Goal: Find specific page/section: Find specific page/section

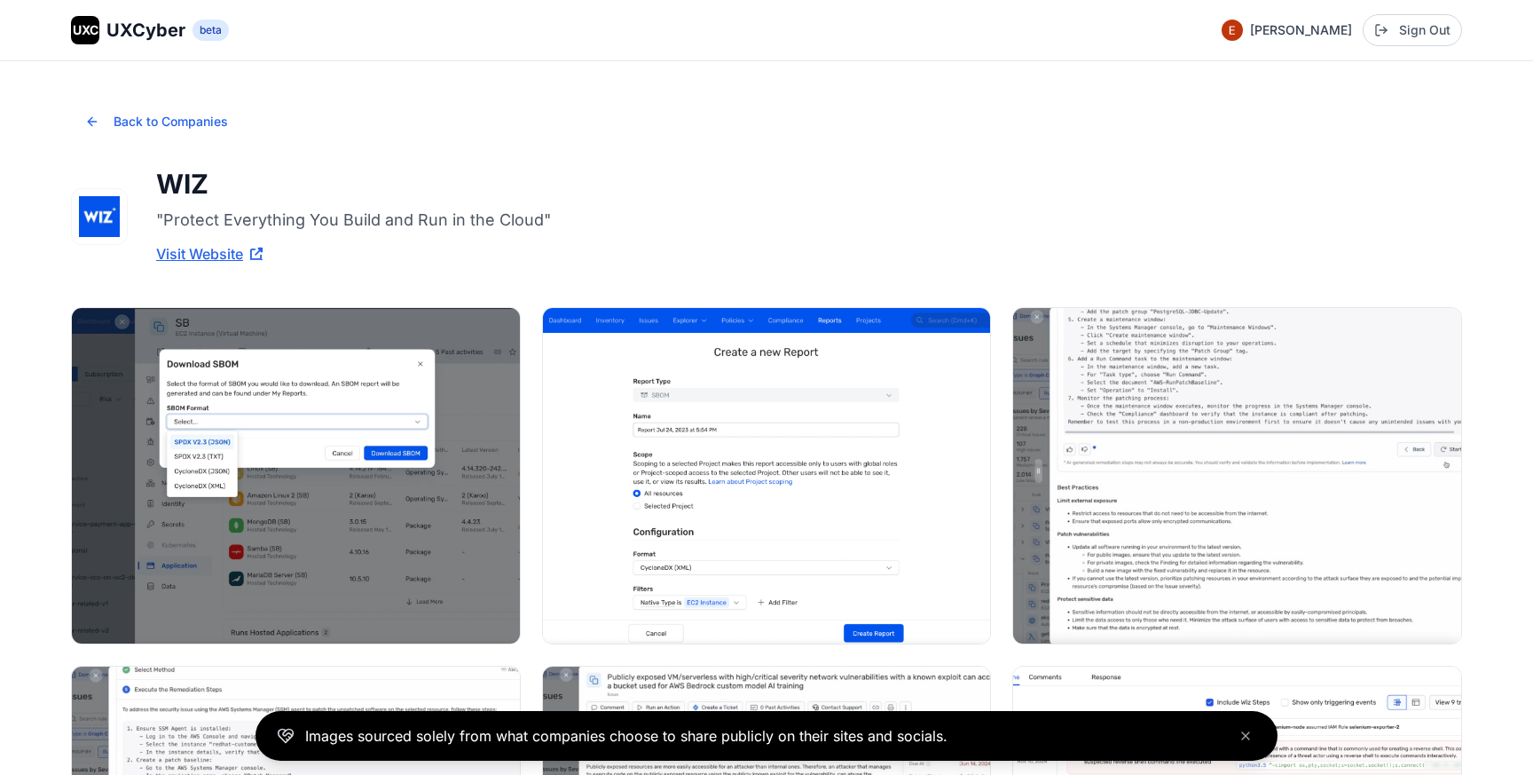
click at [174, 33] on span "UXCyber" at bounding box center [145, 30] width 79 height 25
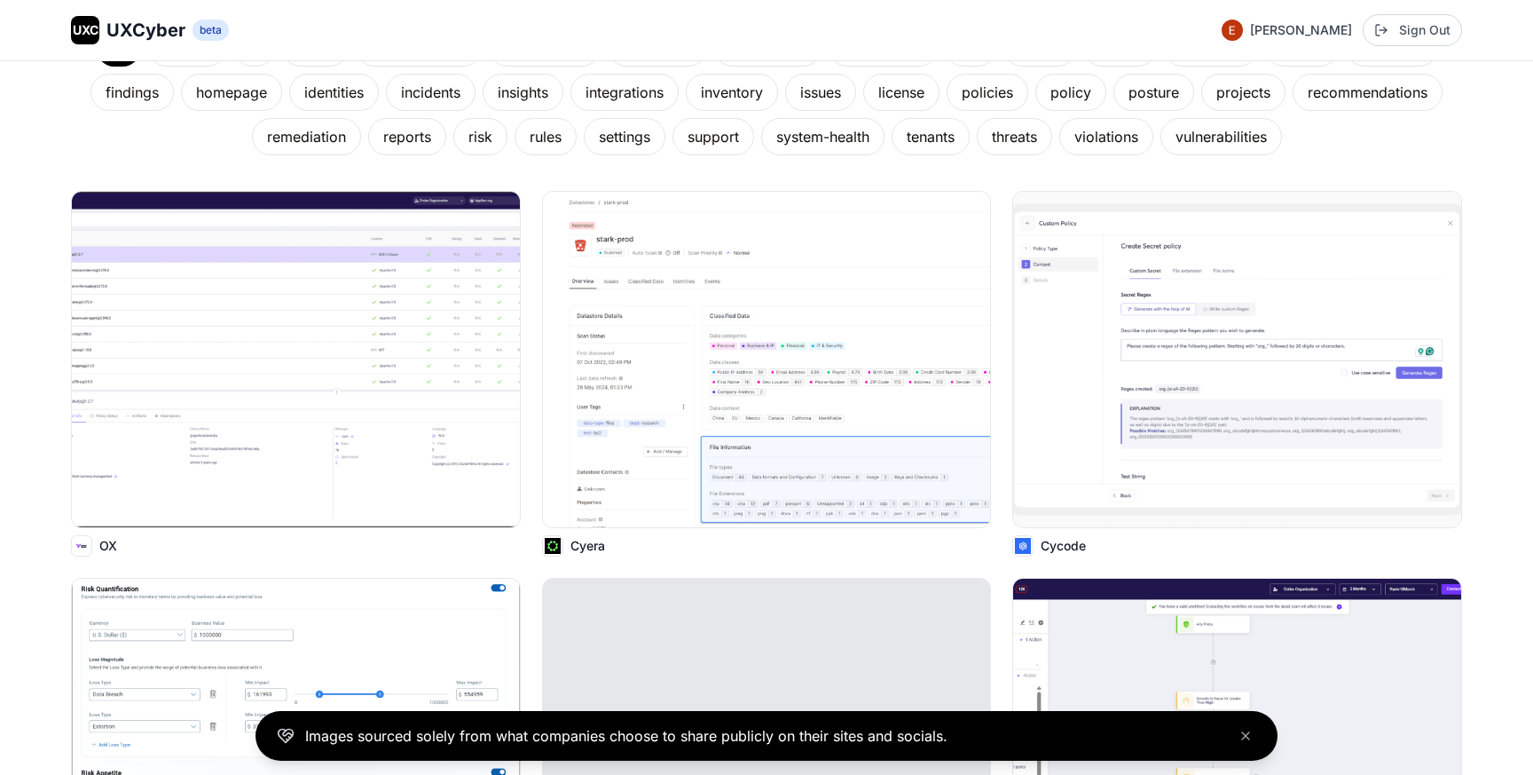
scroll to position [366, 0]
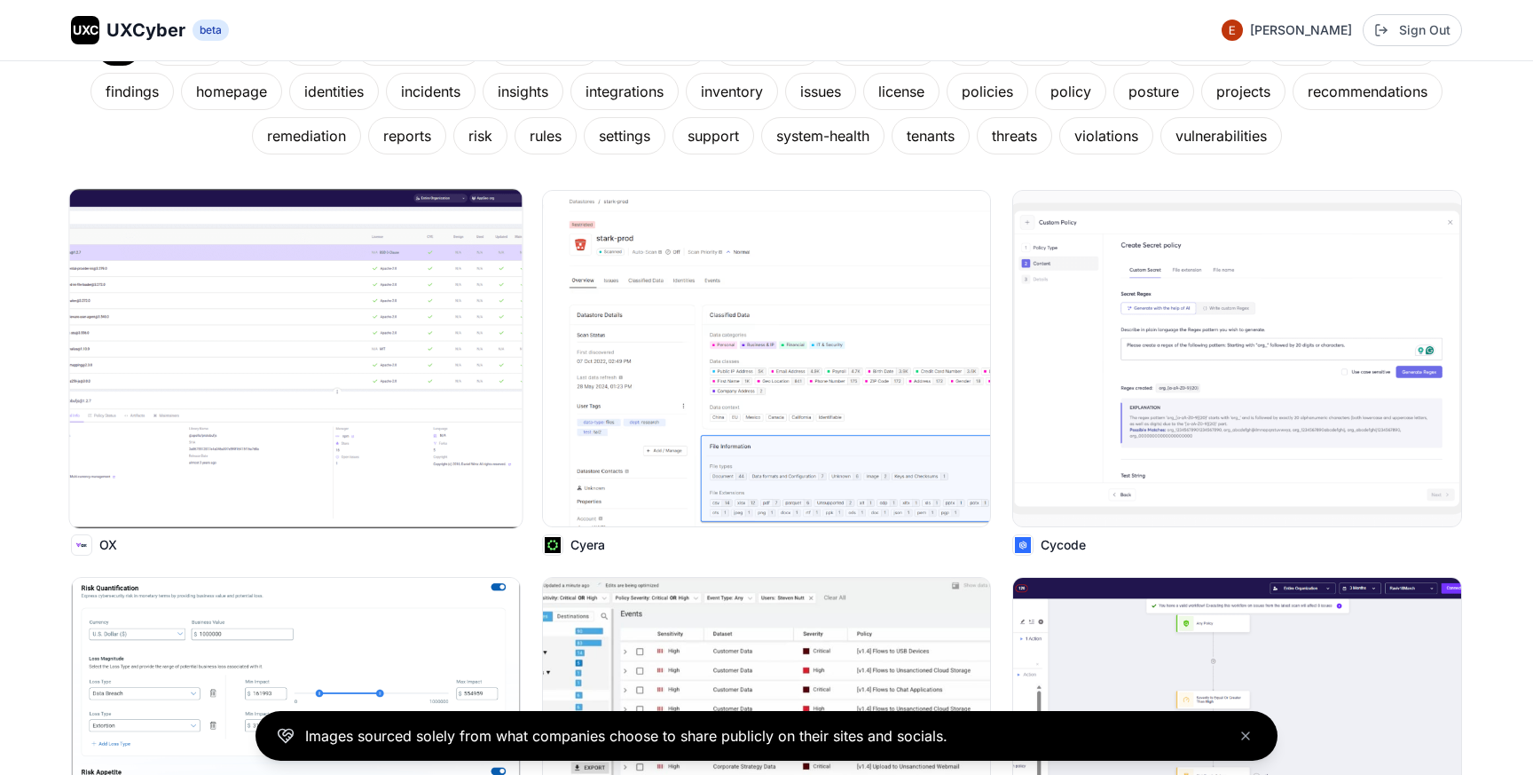
click at [223, 361] on img at bounding box center [295, 358] width 452 height 339
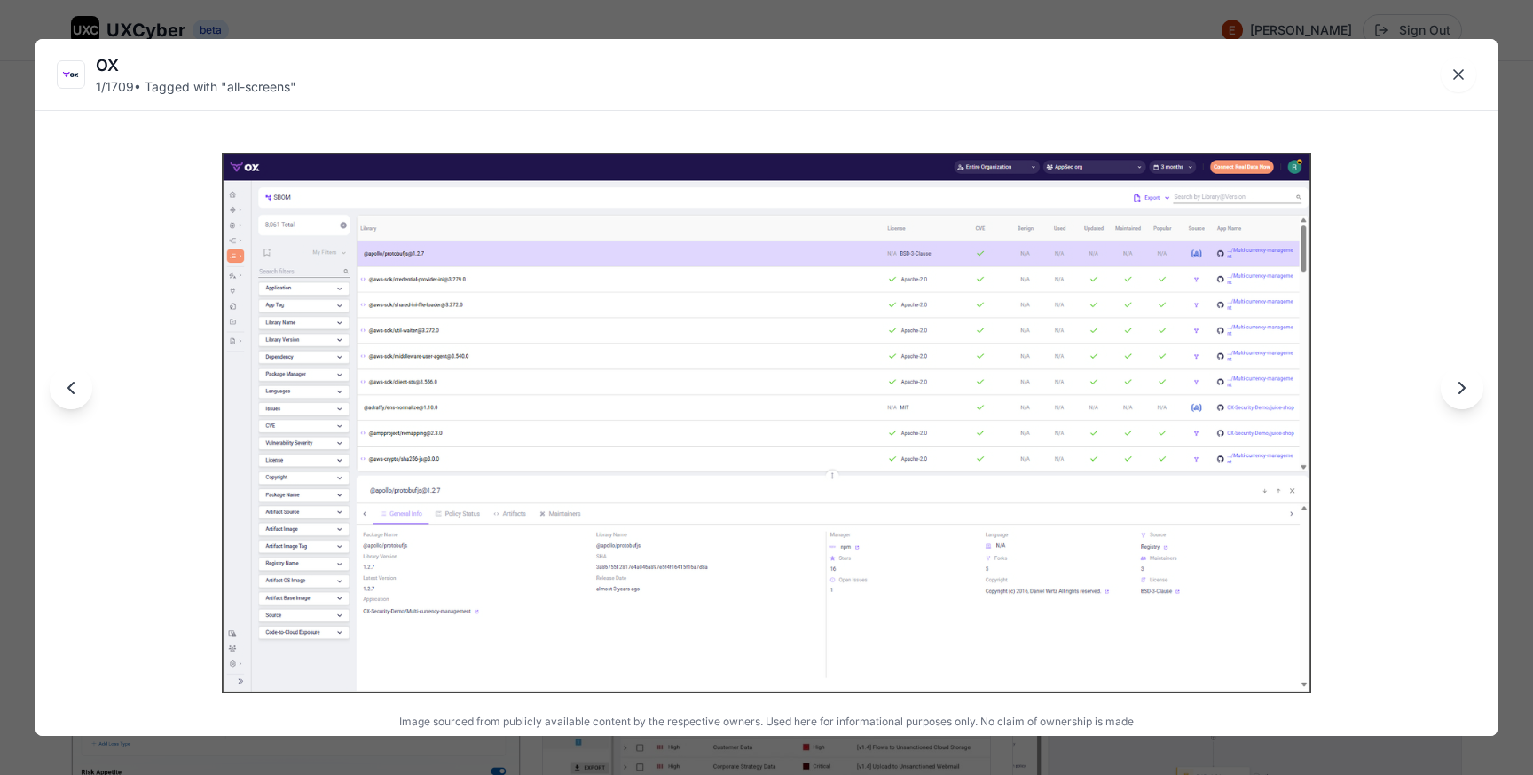
click at [98, 22] on div "OX 1 / 1709 • Tagged with " all-screens " Image sourced from publicly available…" at bounding box center [766, 387] width 1533 height 775
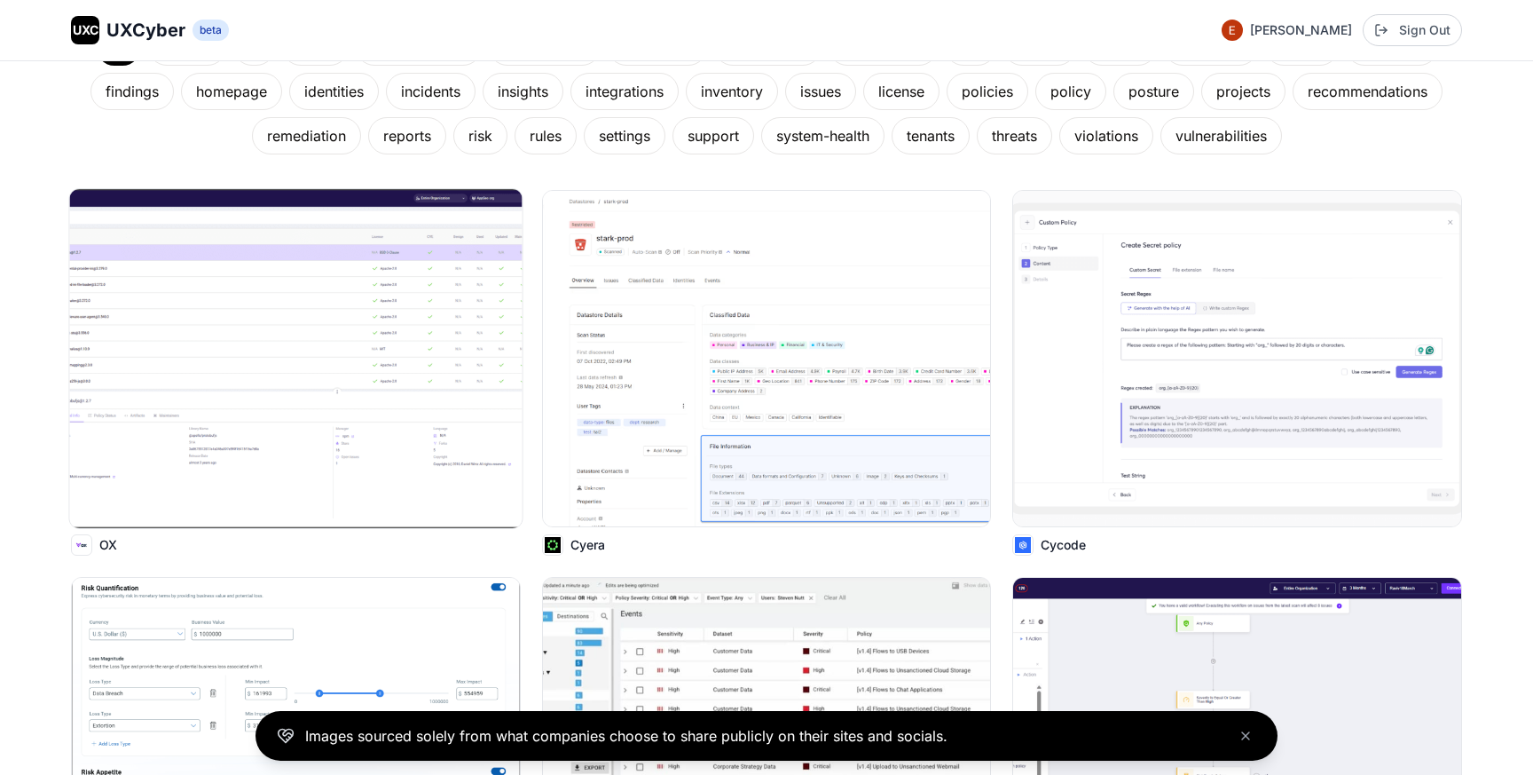
click at [111, 548] on p "OX" at bounding box center [108, 545] width 18 height 18
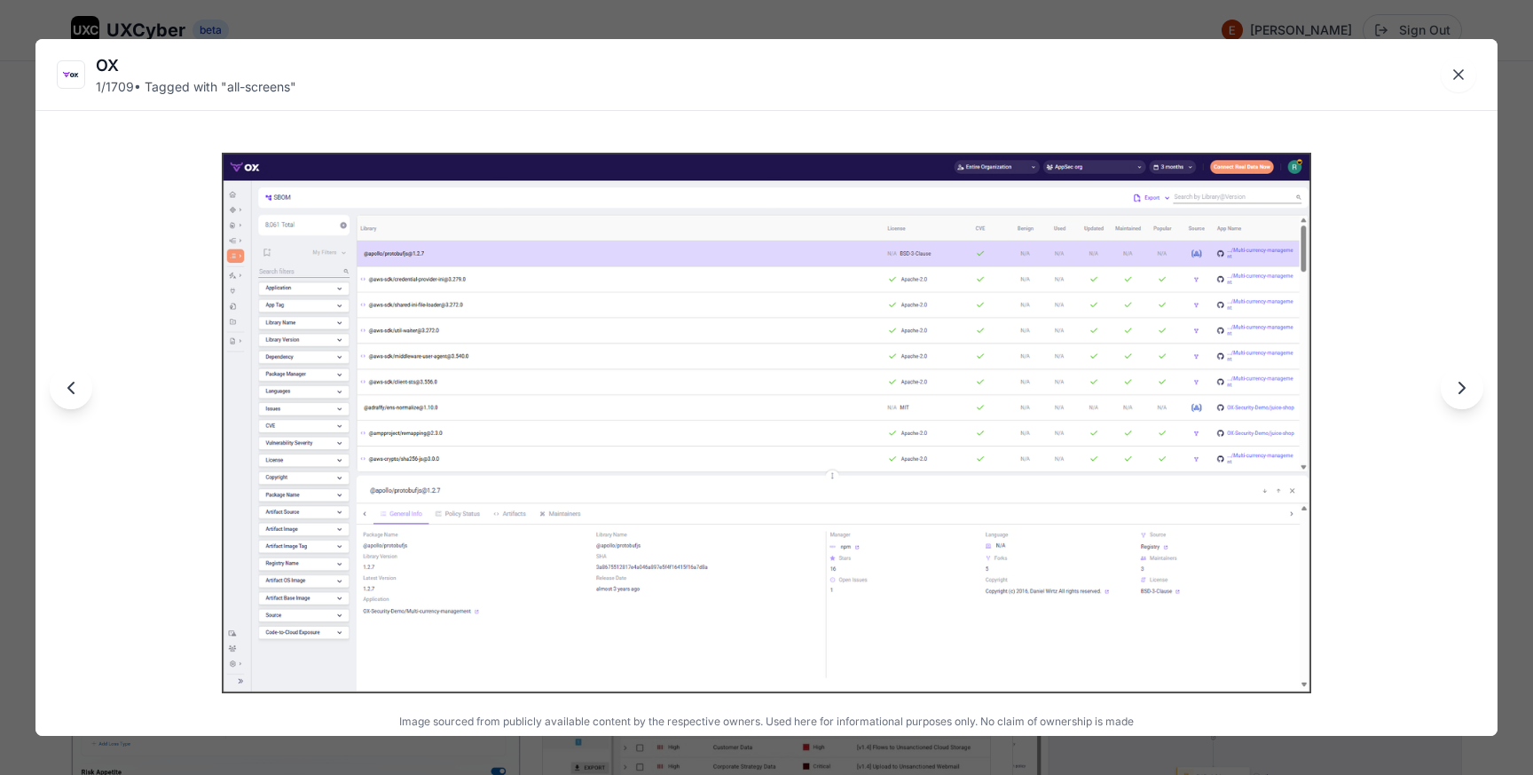
click at [98, 67] on div "OX" at bounding box center [196, 65] width 201 height 25
click at [125, 87] on div "1 / 1709 • Tagged with " all-screens "" at bounding box center [196, 87] width 201 height 18
click at [479, 306] on img at bounding box center [767, 423] width 1090 height 541
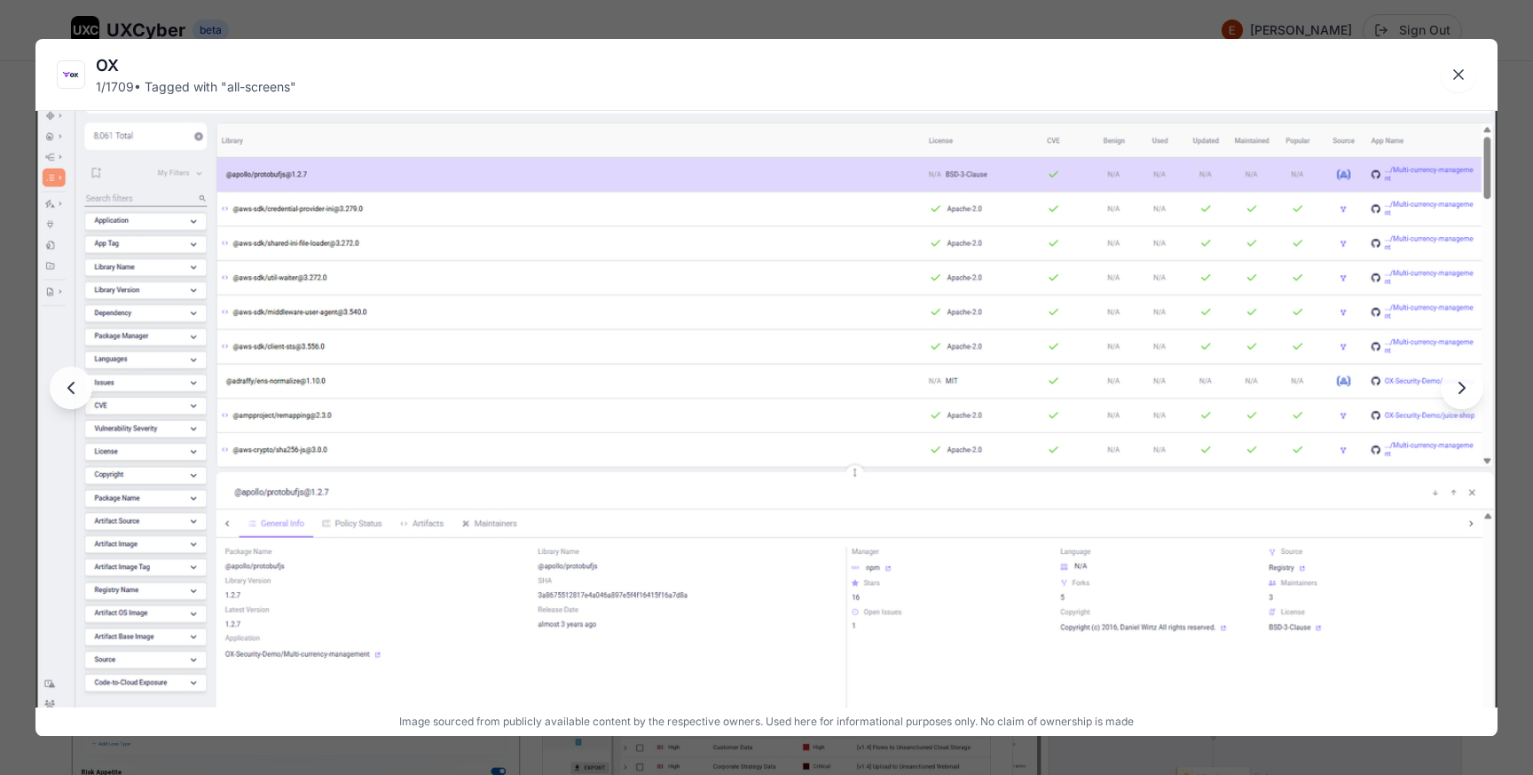
click at [479, 306] on img at bounding box center [766, 402] width 1462 height 726
click at [310, 25] on div "OX 1 / 1709 • Tagged with " all-screens " Image sourced from publicly available…" at bounding box center [766, 387] width 1533 height 775
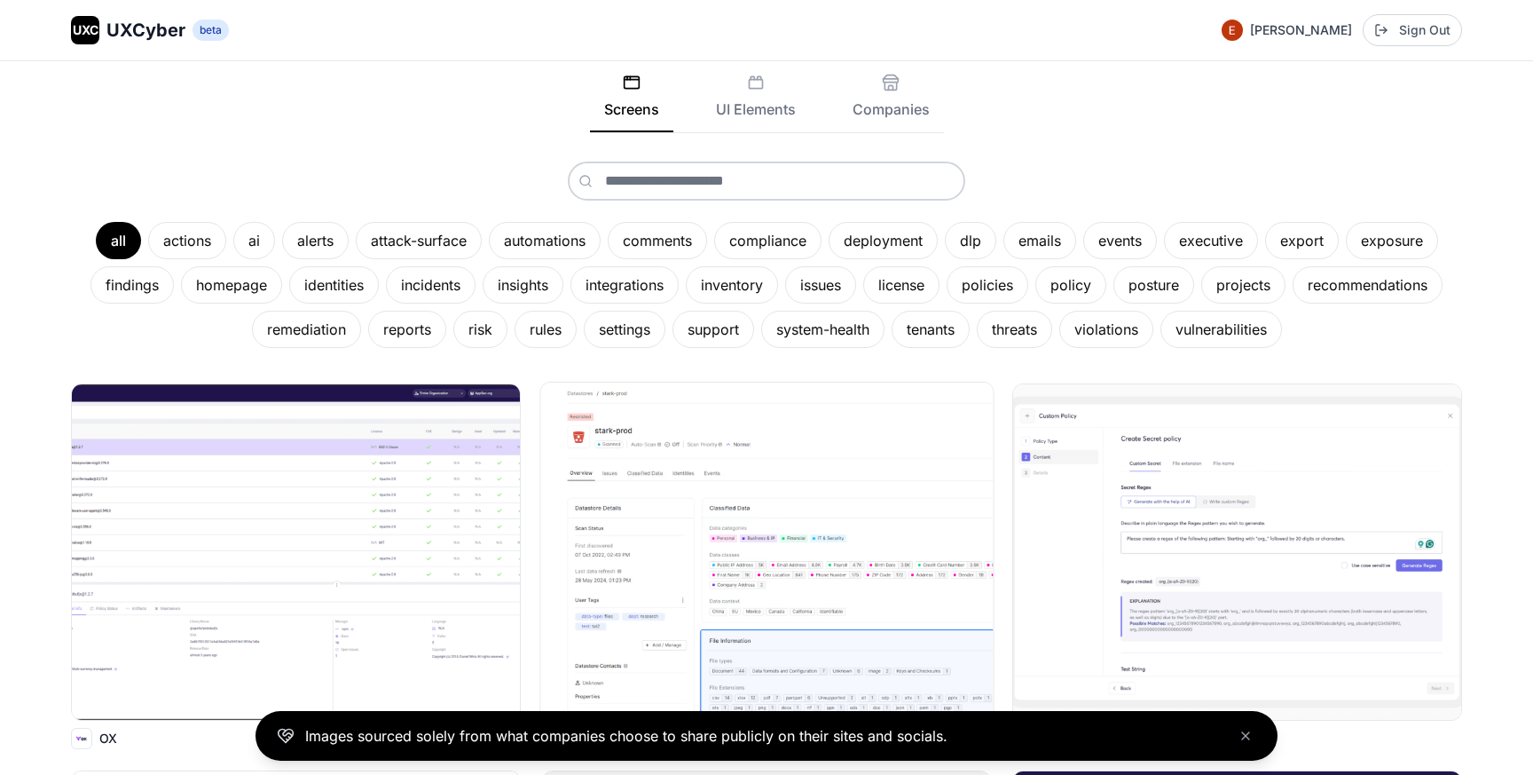
scroll to position [165, 0]
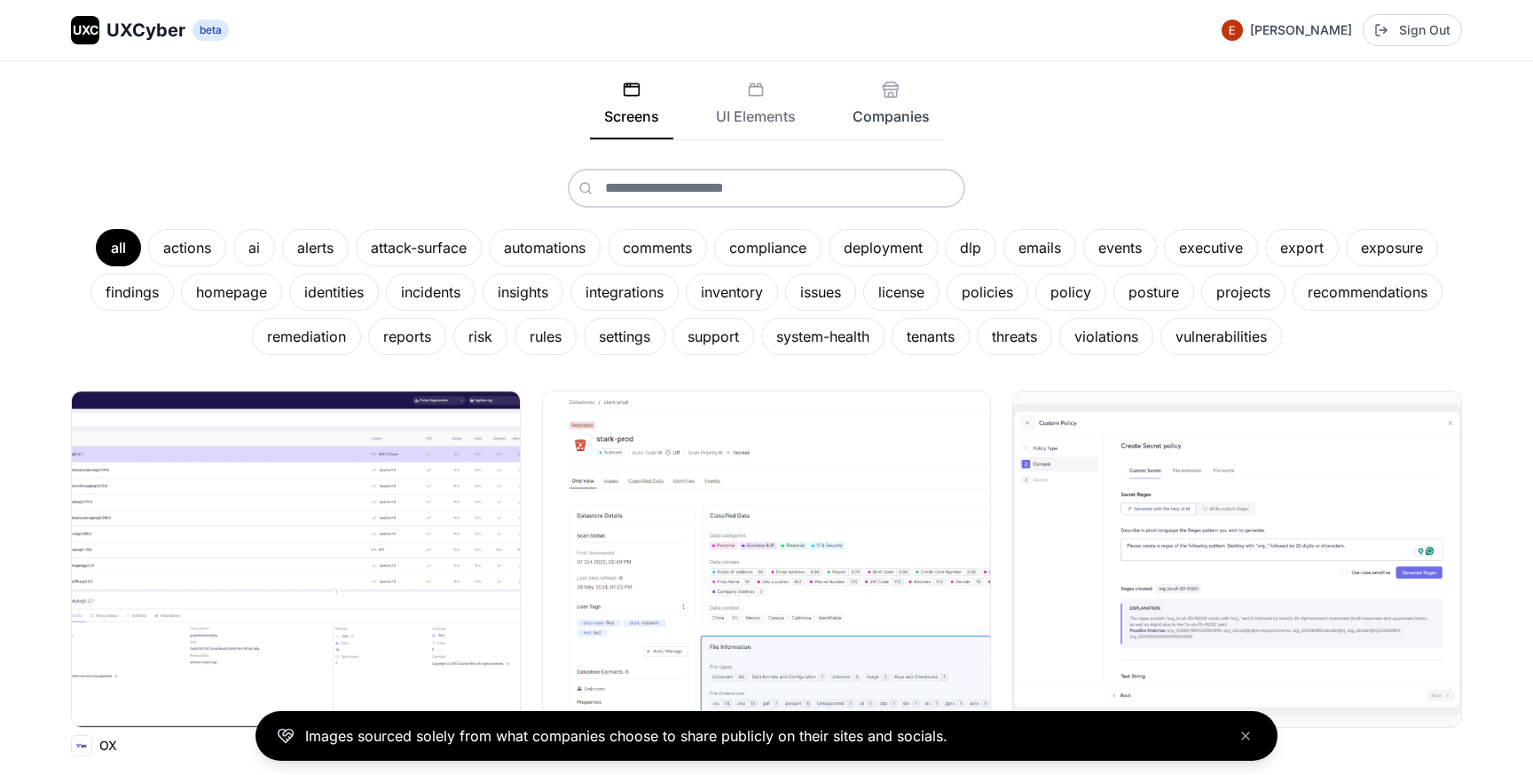
click at [890, 115] on button "Companies" at bounding box center [891, 110] width 106 height 59
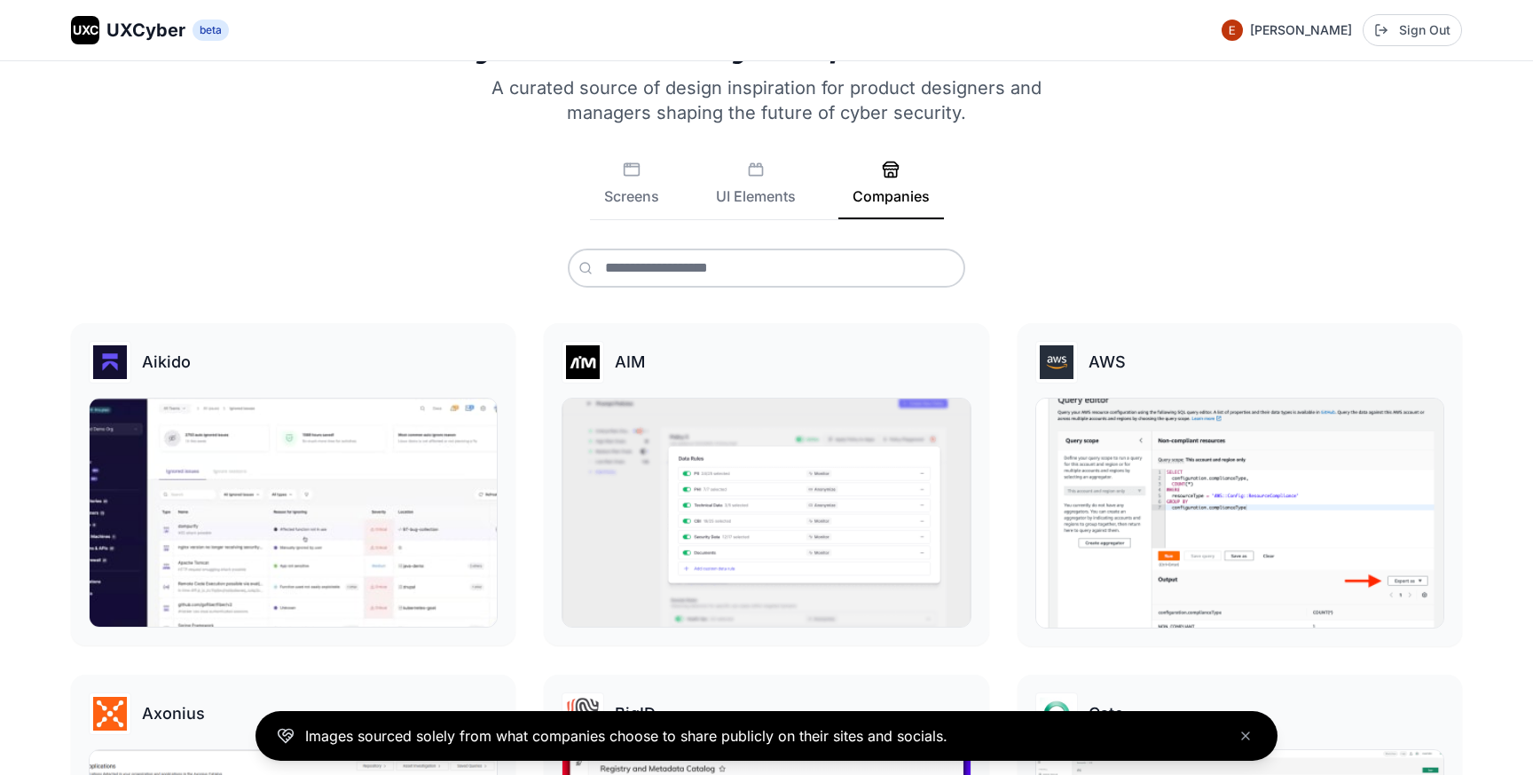
scroll to position [75, 0]
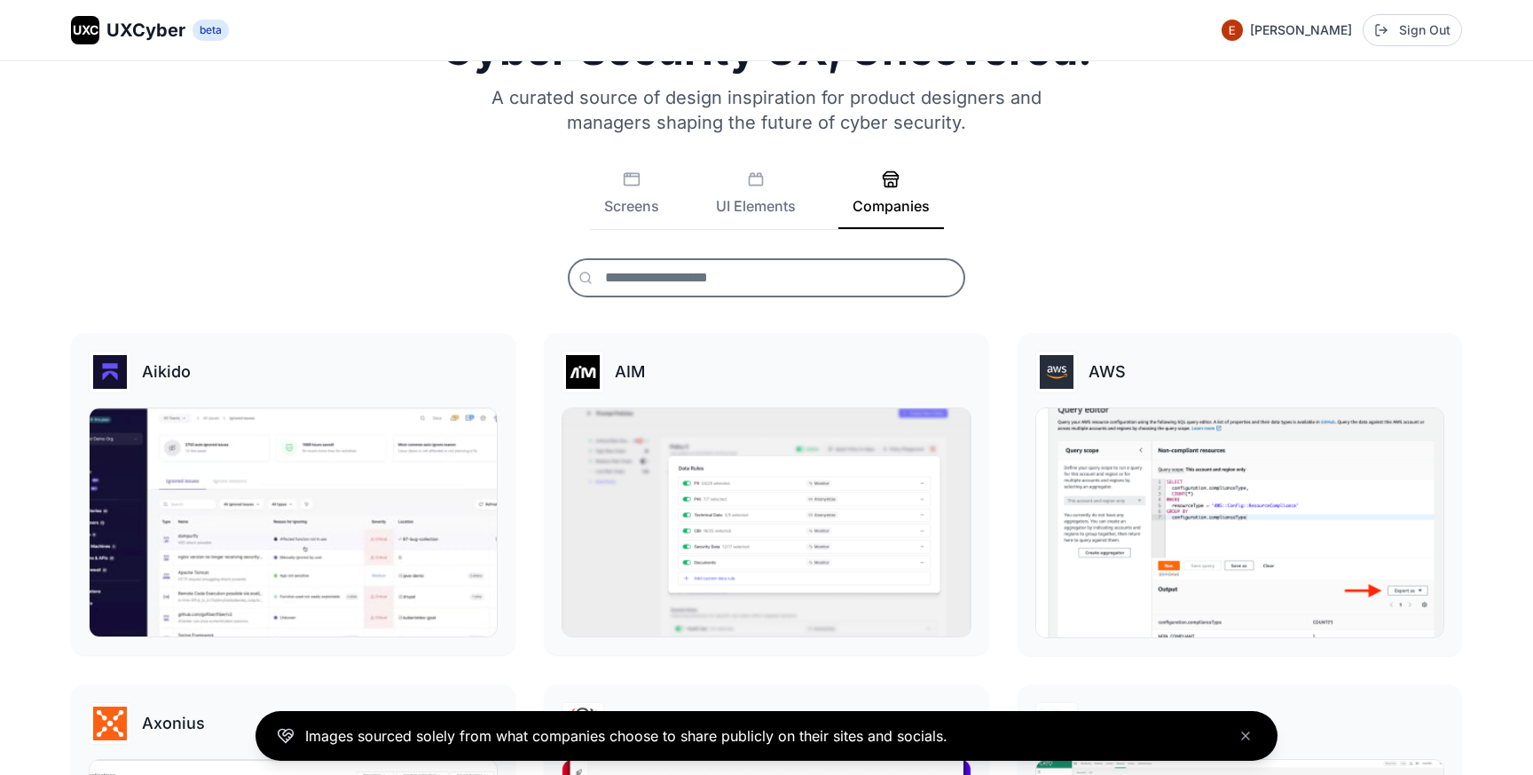
click at [709, 279] on input "text" at bounding box center [766, 277] width 397 height 39
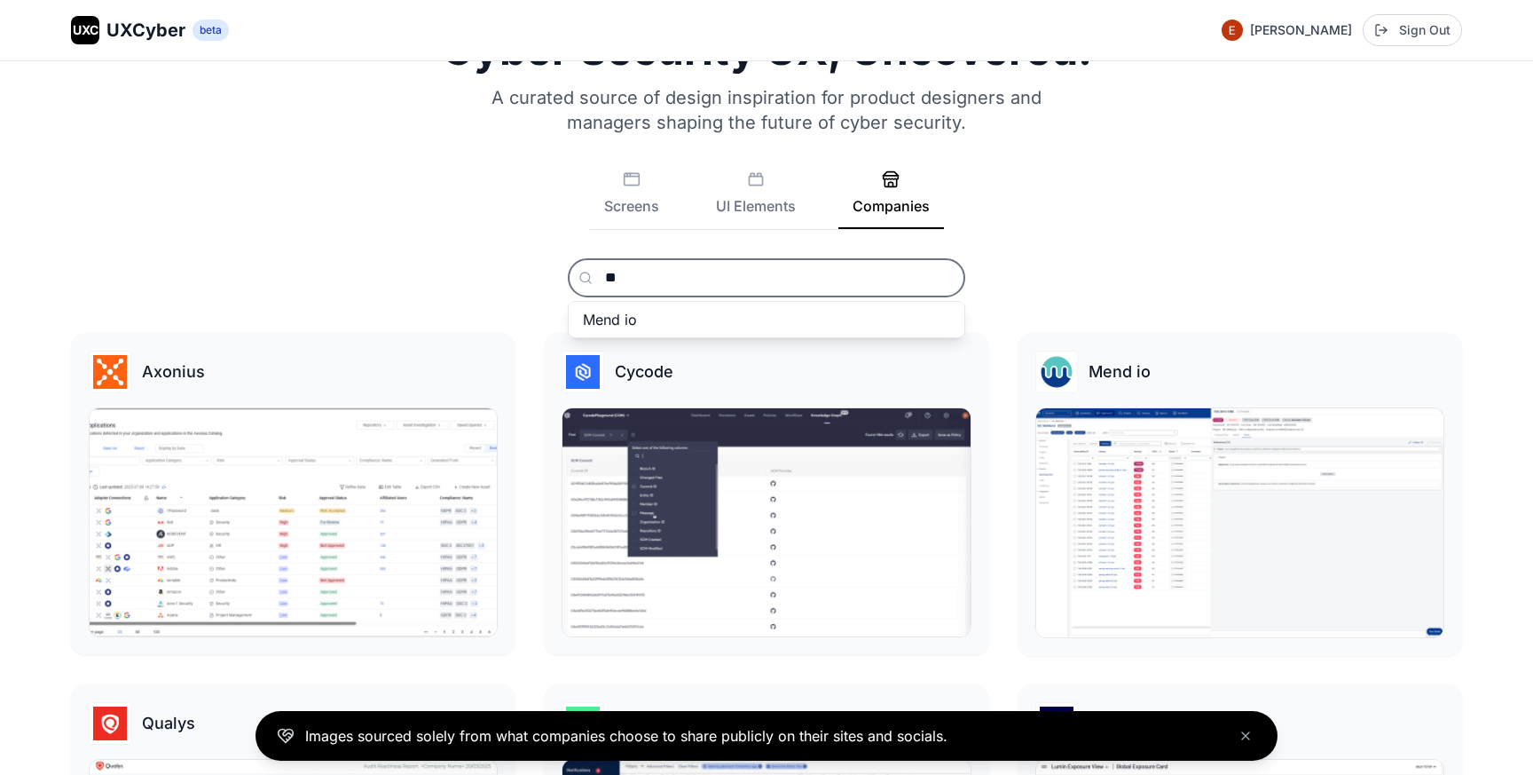
type input "*"
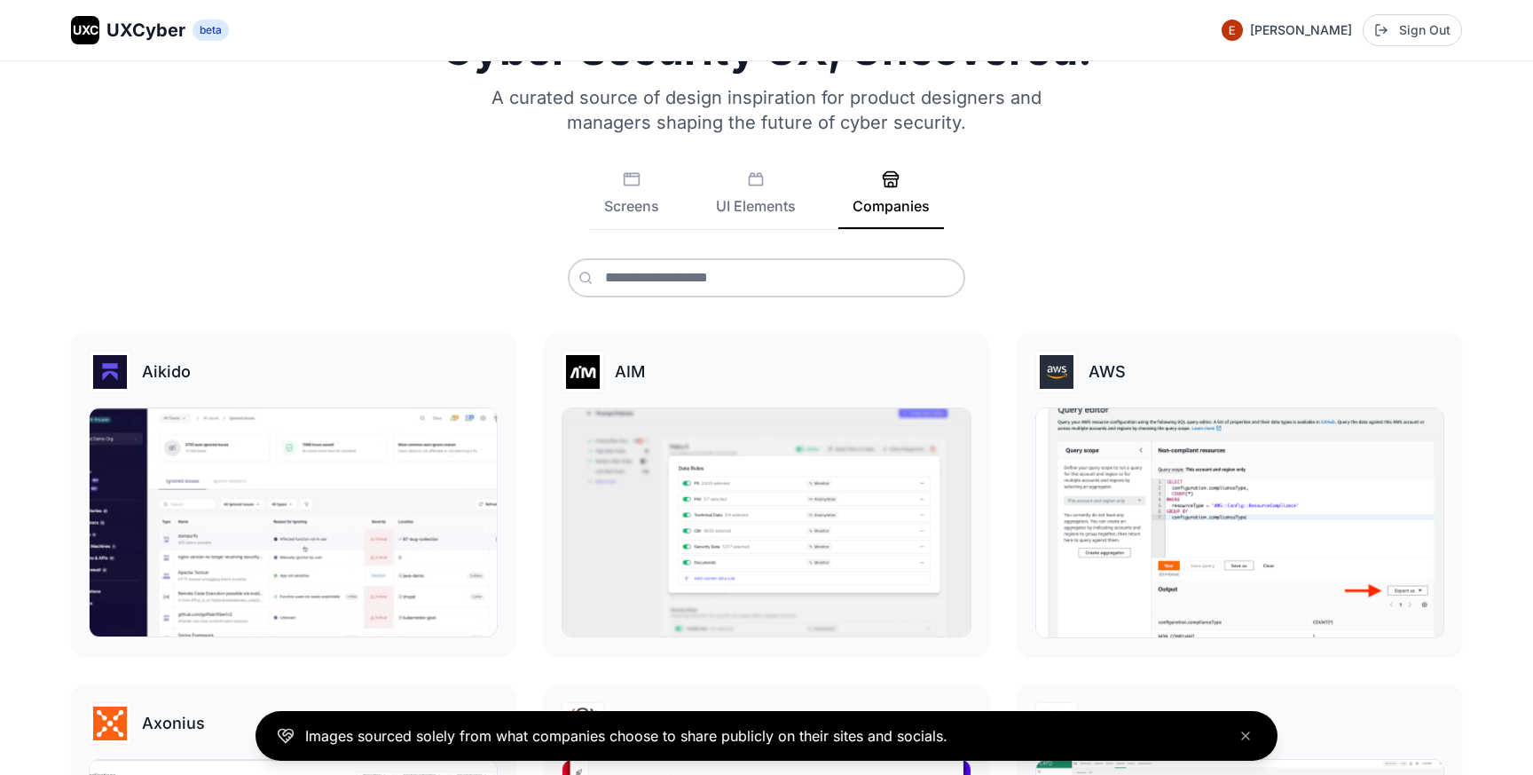
click at [548, 246] on div "Cyber Security UX, Uncovered. A curated source of design inspiration for produc…" at bounding box center [766, 162] width 1391 height 269
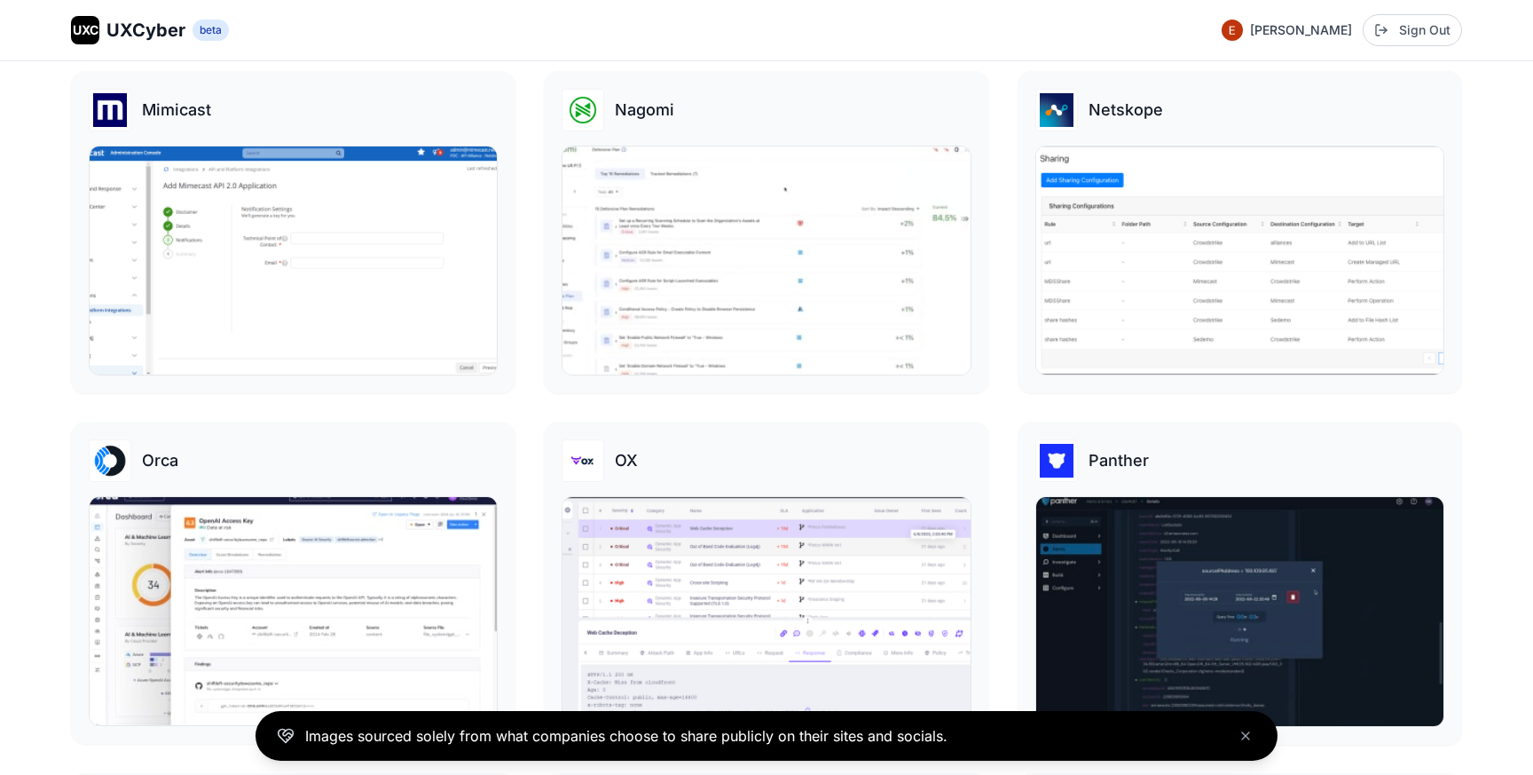
scroll to position [2799, 0]
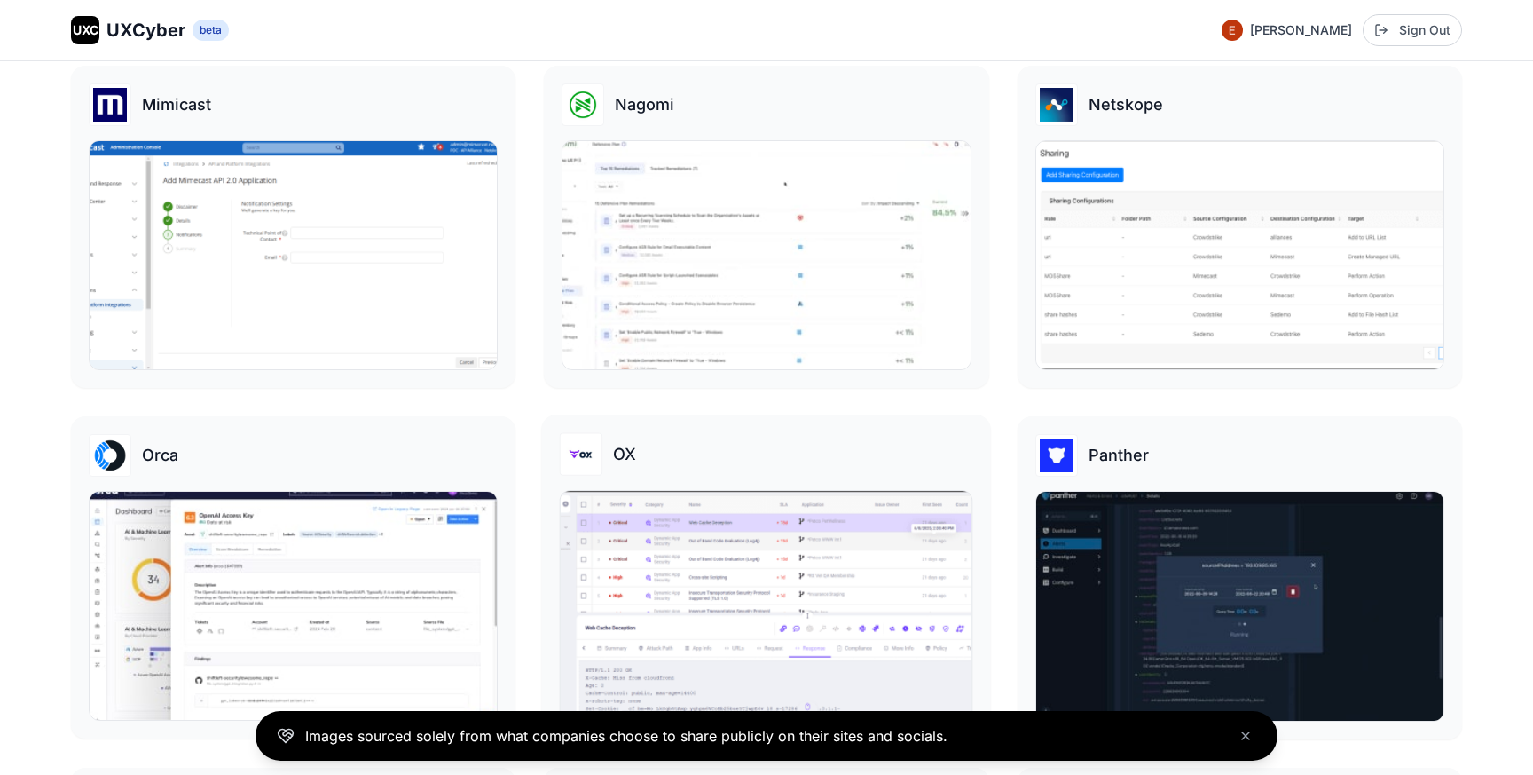
click at [668, 589] on img at bounding box center [767, 606] width 412 height 231
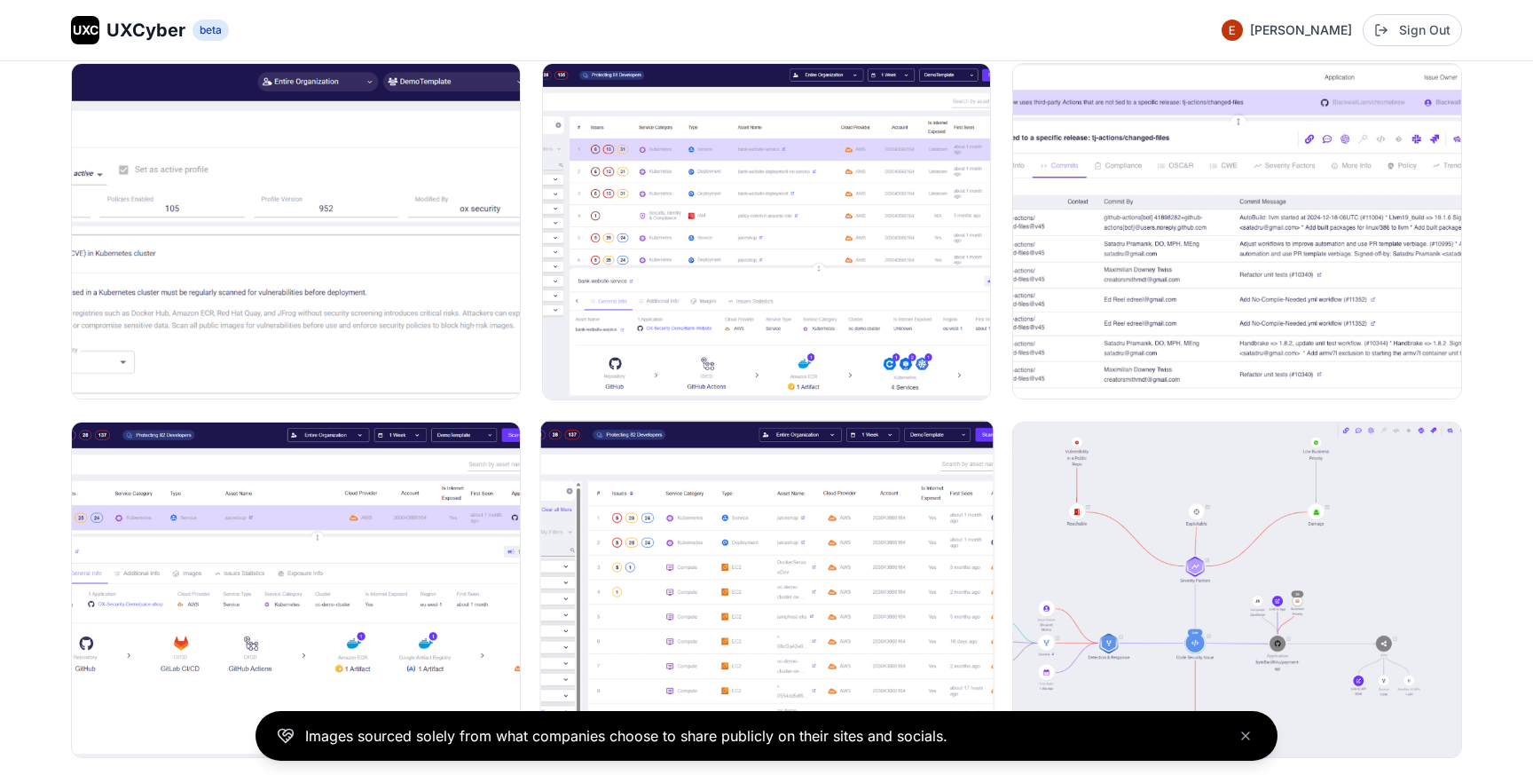
scroll to position [268, 0]
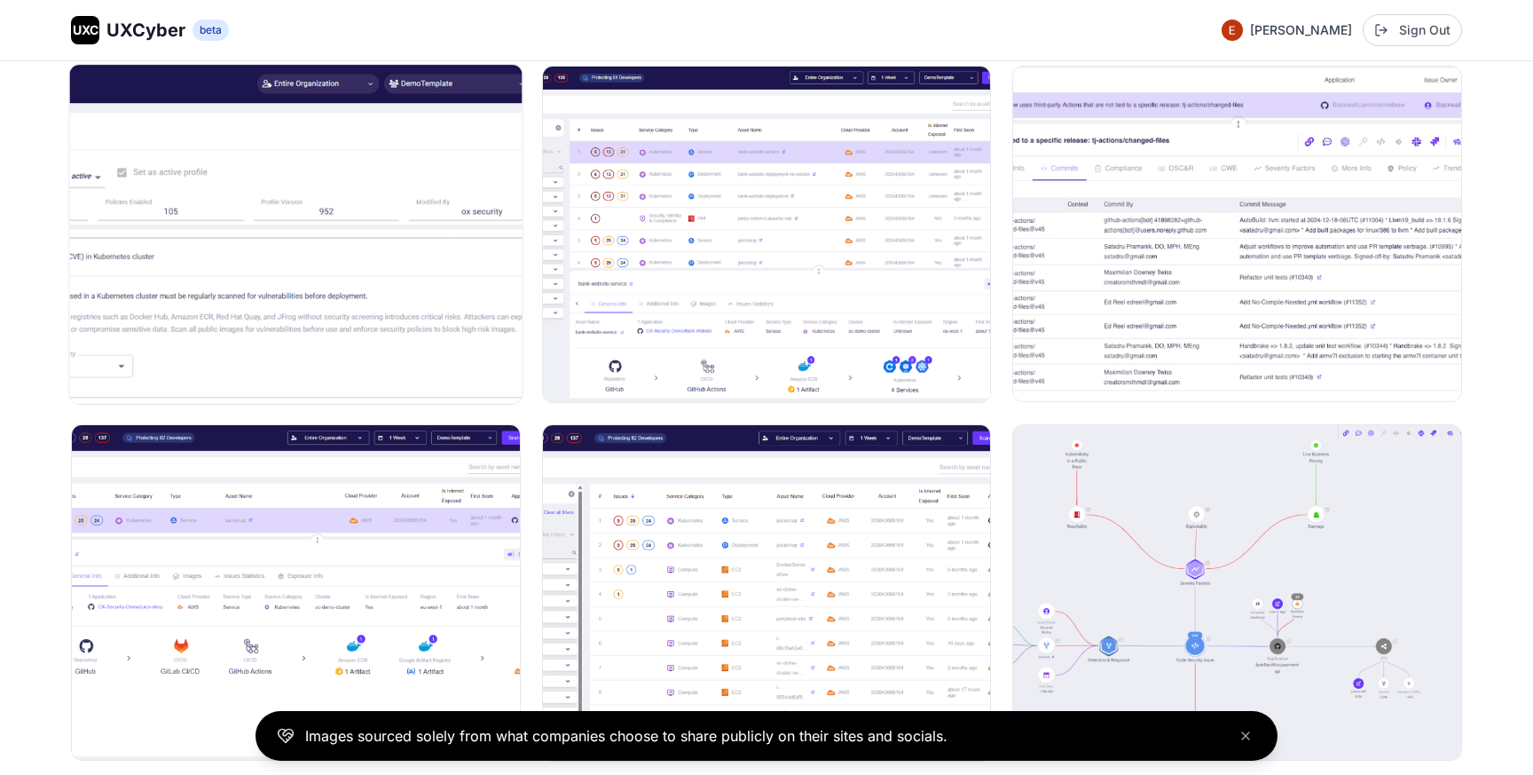
click at [417, 260] on img at bounding box center [295, 234] width 452 height 339
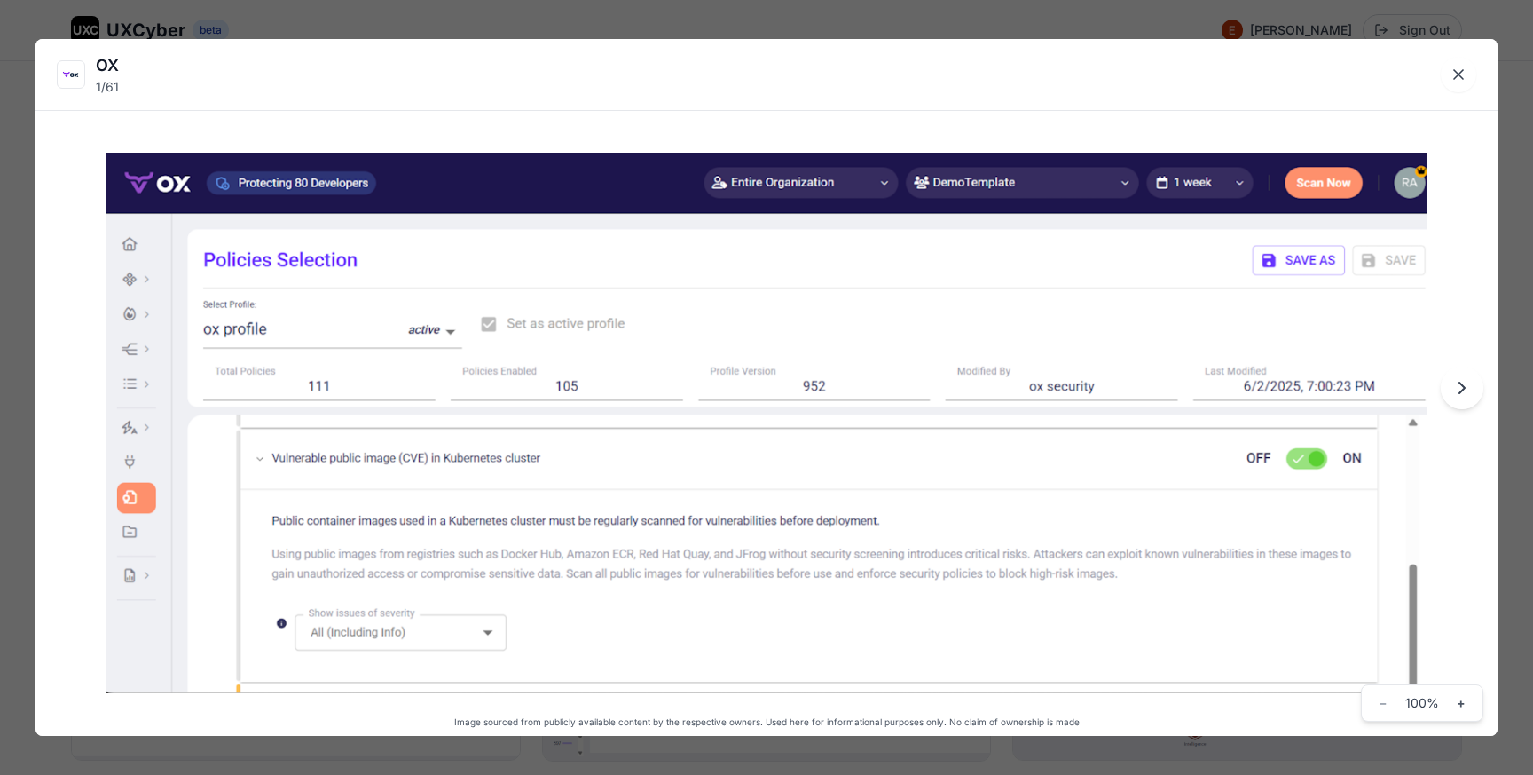
click at [688, 23] on div "OX 1 / 61 Image sourced from publicly available content by the respective owner…" at bounding box center [766, 387] width 1533 height 775
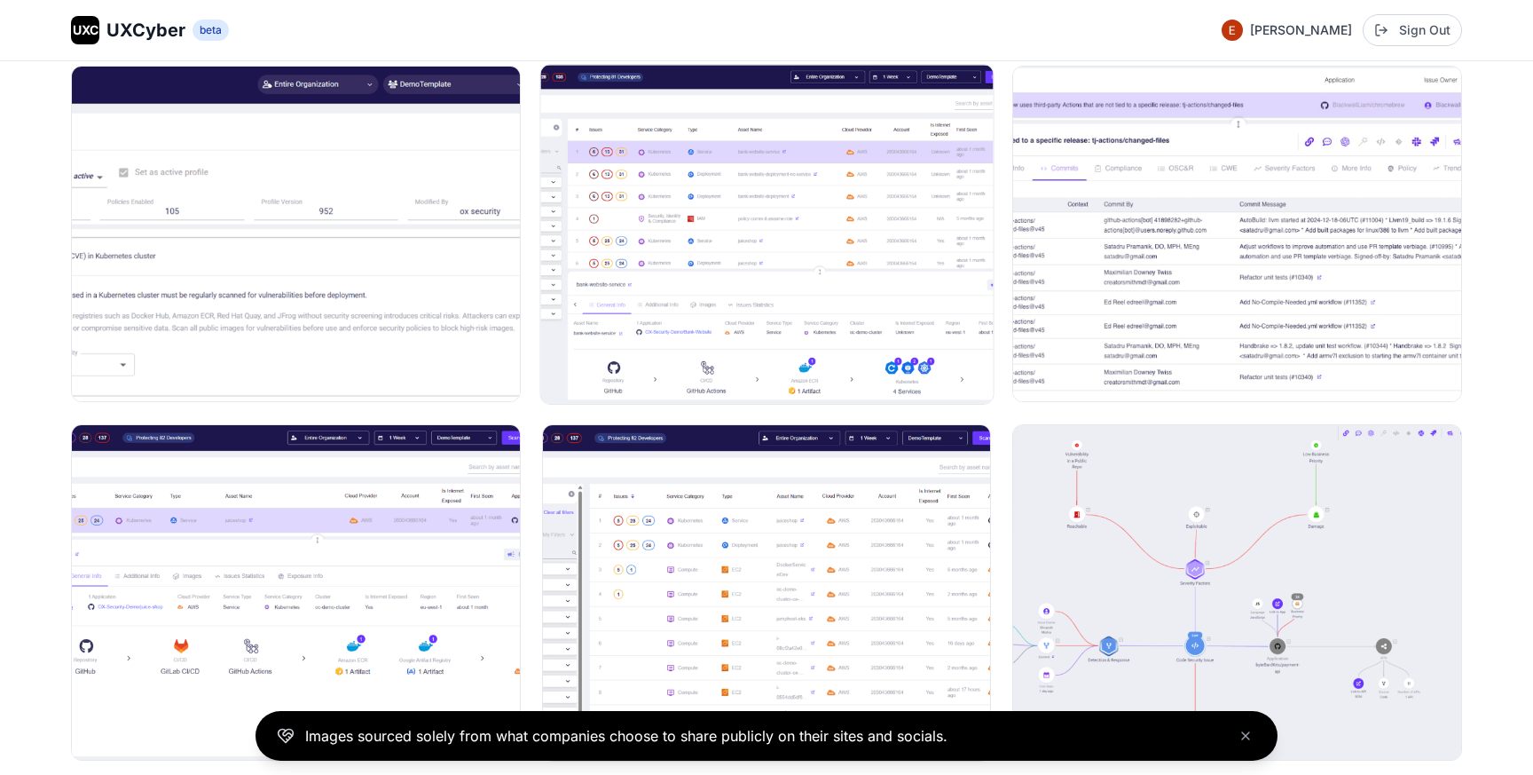
click at [765, 278] on img at bounding box center [766, 234] width 452 height 339
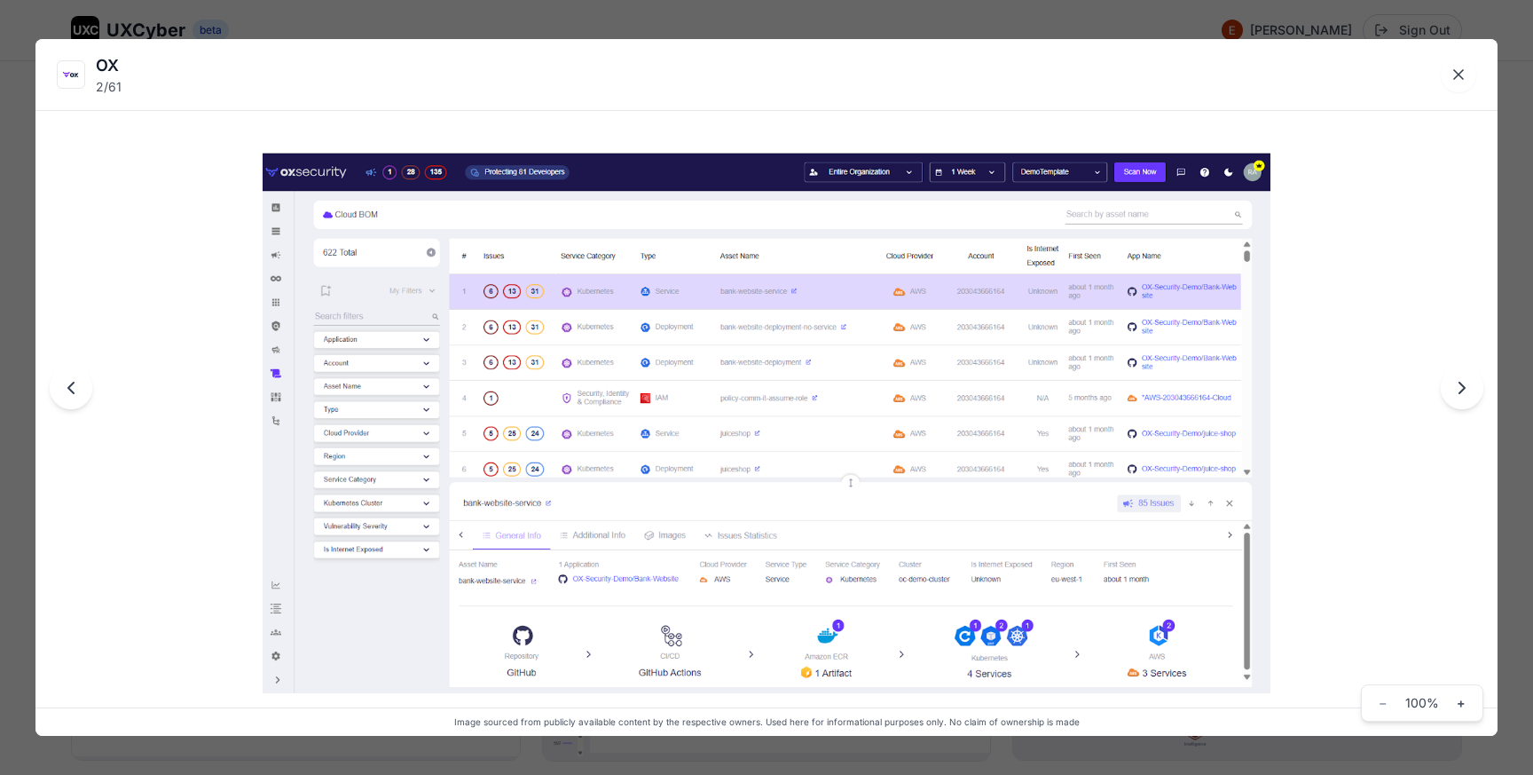
click at [753, 18] on div "OX 2 / 61 Image sourced from publicly available content by the respective owner…" at bounding box center [766, 387] width 1533 height 775
